Goal: Task Accomplishment & Management: Complete application form

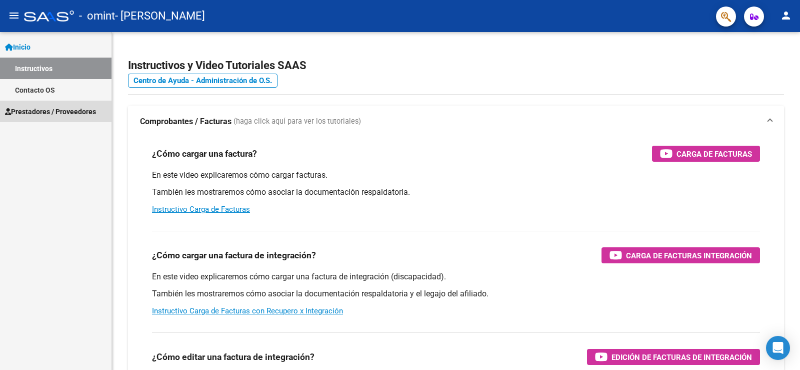
click at [76, 108] on span "Prestadores / Proveedores" at bounding box center [50, 111] width 91 height 11
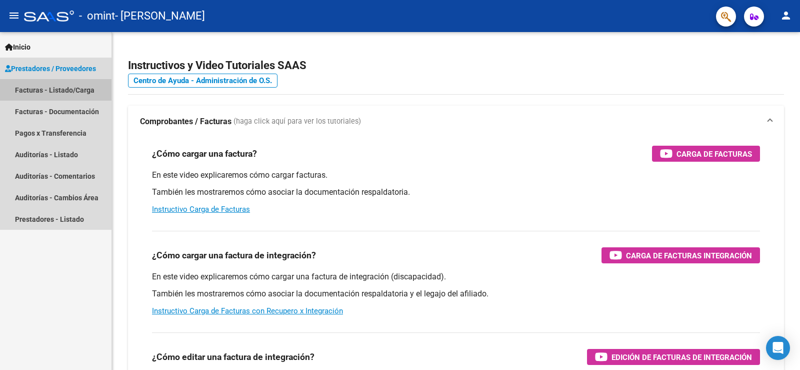
click at [65, 90] on link "Facturas - Listado/Carga" at bounding box center [56, 90] width 112 height 22
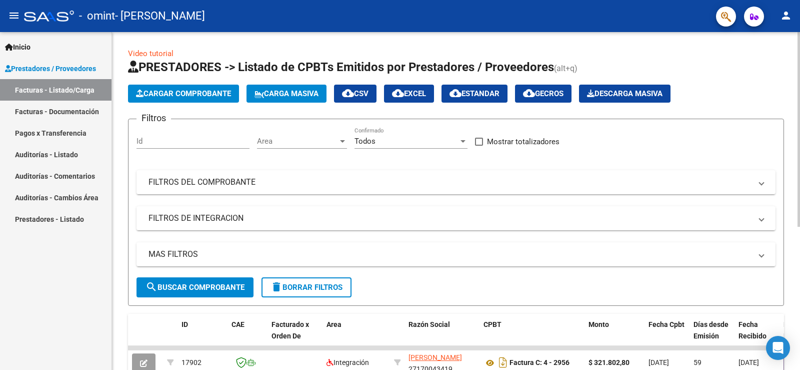
scroll to position [249, 0]
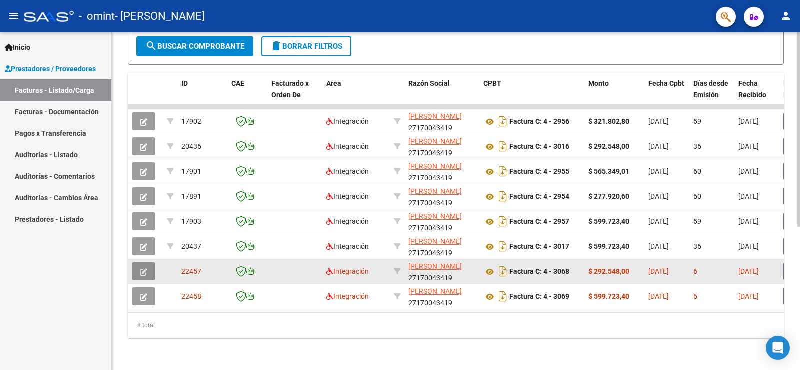
click at [144, 268] on icon "button" at bounding box center [144, 272] width 8 height 8
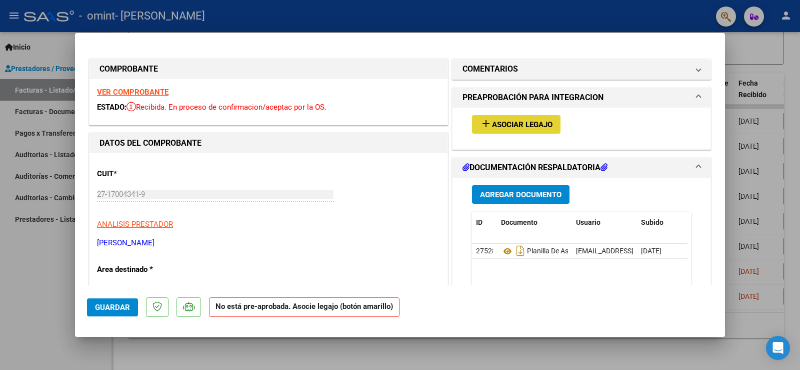
click at [496, 121] on span "Asociar Legajo" at bounding box center [522, 124] width 61 height 9
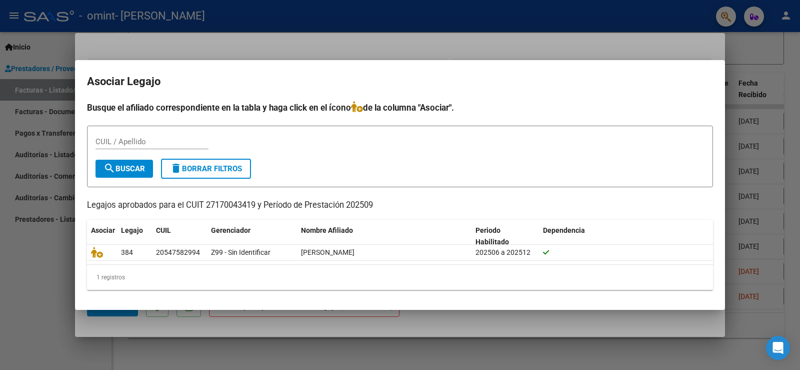
click at [43, 283] on div at bounding box center [400, 185] width 800 height 370
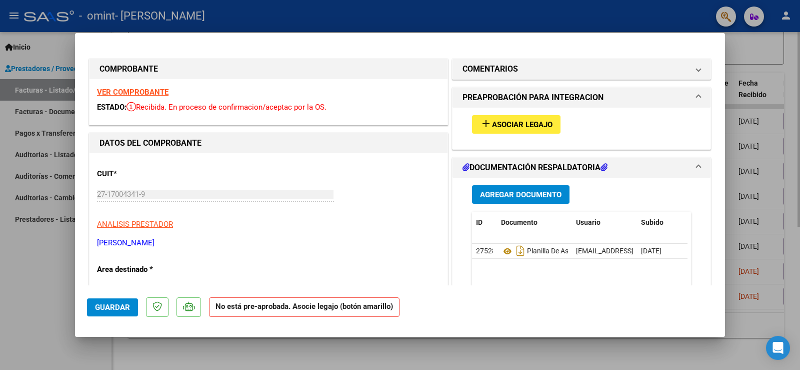
drag, startPoint x: 620, startPoint y: 353, endPoint x: 619, endPoint y: 347, distance: 5.6
click at [619, 354] on div at bounding box center [400, 185] width 800 height 370
type input "$ 0,00"
